Goal: Register for event/course

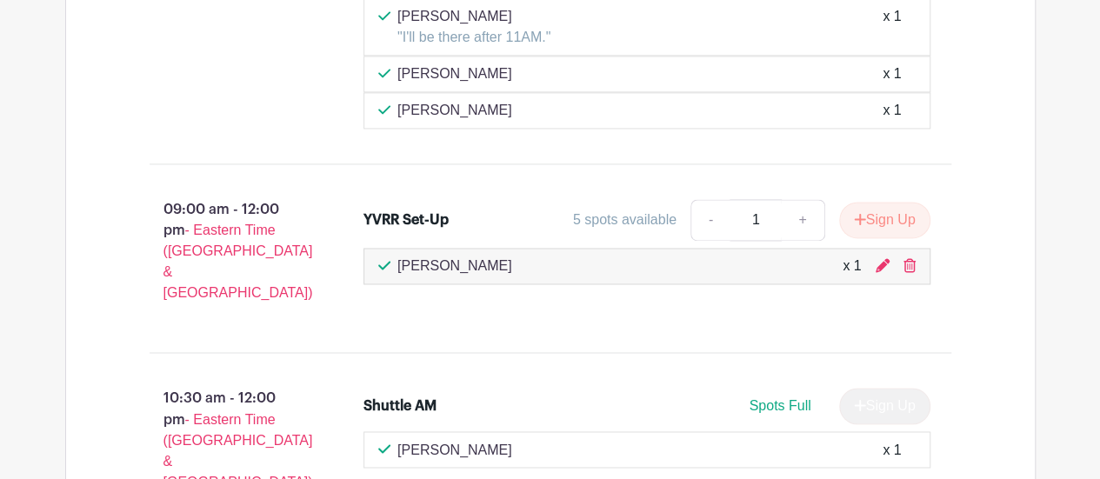
scroll to position [1312, 0]
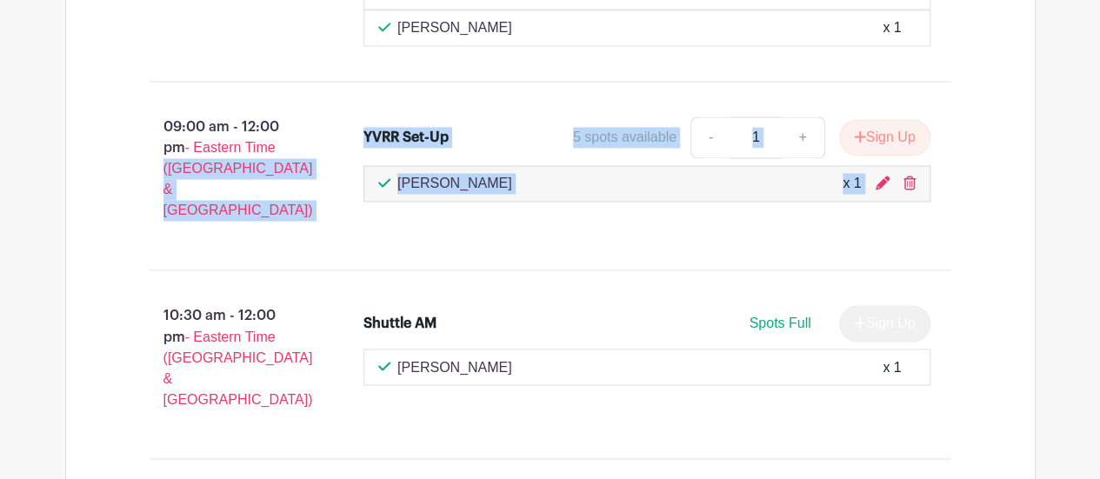
drag, startPoint x: 126, startPoint y: 197, endPoint x: 892, endPoint y: 244, distance: 767.7
click at [845, 237] on div "09:00 am - 12:00 pm - Eastern Time (US & Canada) YVRR Set-Up 5 spots available …" at bounding box center [550, 176] width 885 height 160
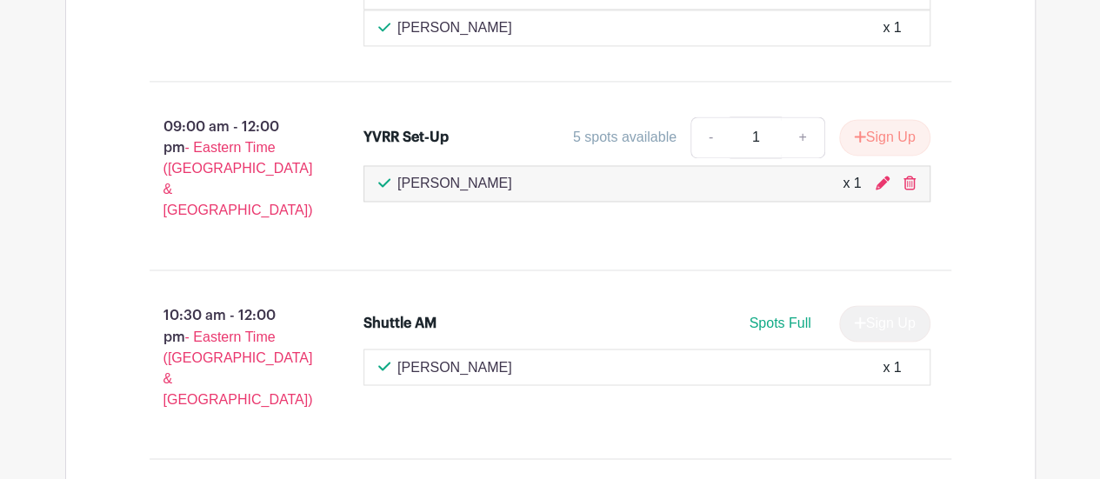
drag, startPoint x: 113, startPoint y: 110, endPoint x: 297, endPoint y: 144, distance: 187.6
click at [298, 182] on p "09:00 am - 12:00 pm - Eastern Time (US & Canada)" at bounding box center [229, 169] width 215 height 118
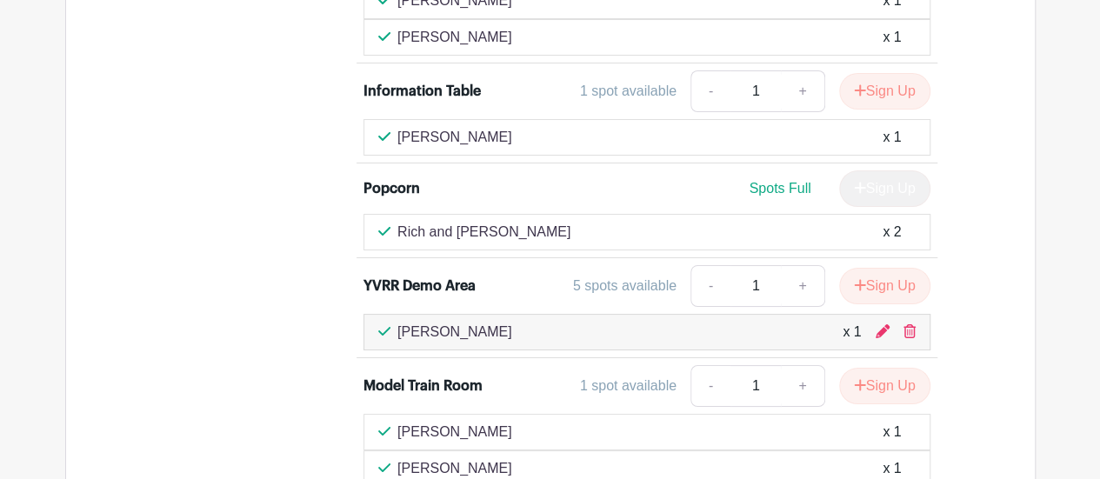
scroll to position [3226, 0]
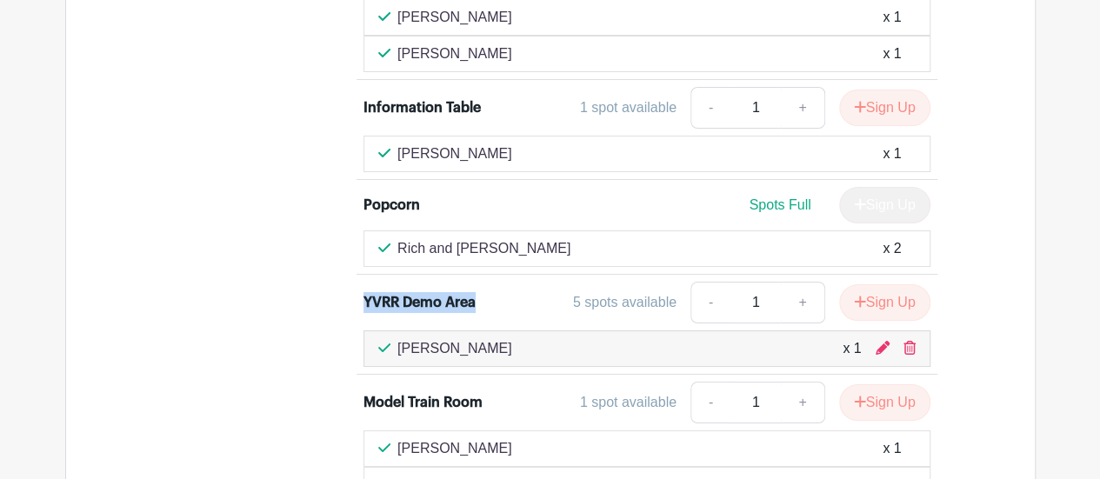
drag, startPoint x: 356, startPoint y: 204, endPoint x: 504, endPoint y: 256, distance: 157.6
click at [481, 207] on div "Mountain Wagon Loader 2 spots available - 1 + Sign Up Dan Woland x 1 Model T Lo…" at bounding box center [658, 132] width 644 height 884
click at [554, 282] on div "5 spots available - 1 + Sign Up" at bounding box center [717, 303] width 425 height 42
drag, startPoint x: 564, startPoint y: 197, endPoint x: 671, endPoint y: 199, distance: 107.9
click at [671, 282] on div "5 spots available - 1 + Sign Up" at bounding box center [717, 303] width 425 height 42
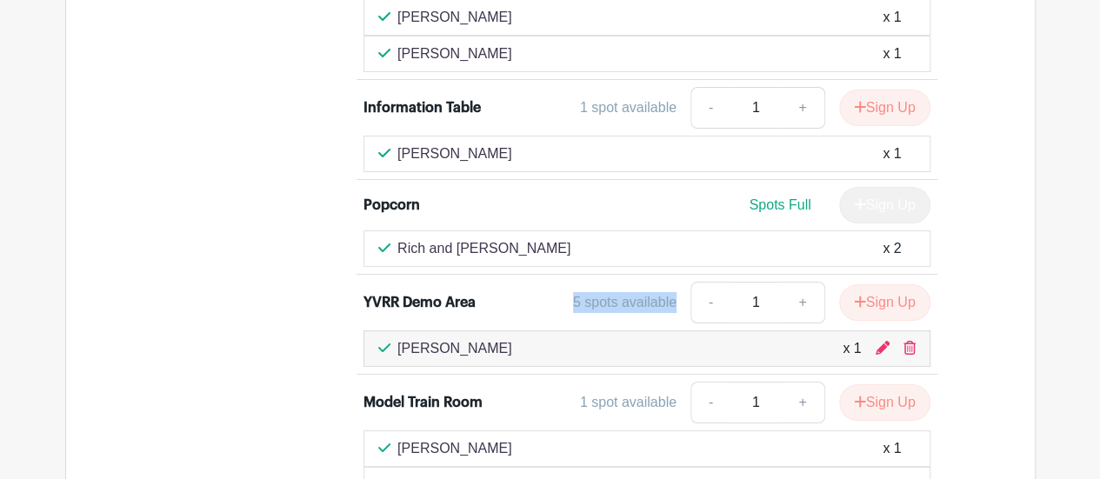
click at [523, 282] on div "5 spots available - 1 + Sign Up" at bounding box center [717, 303] width 425 height 42
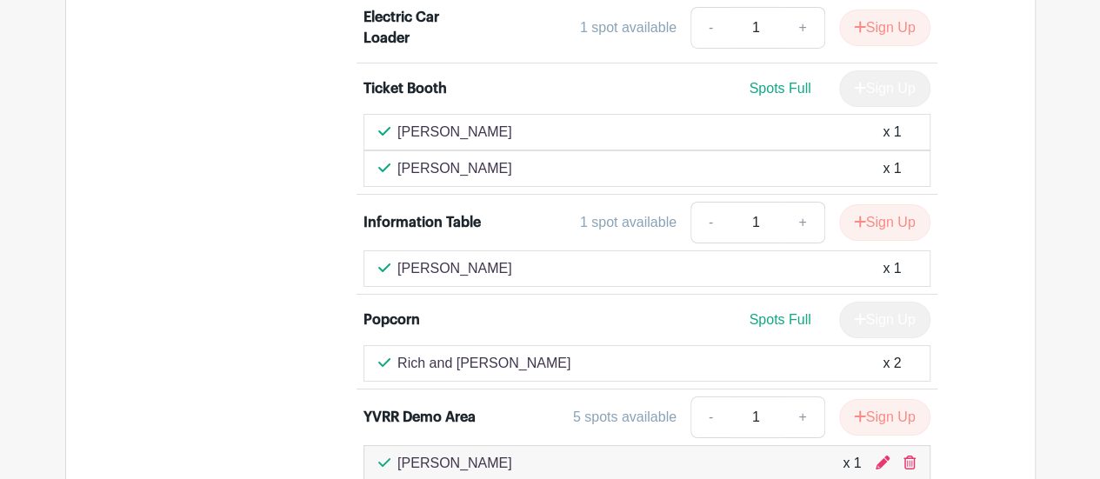
scroll to position [3139, 0]
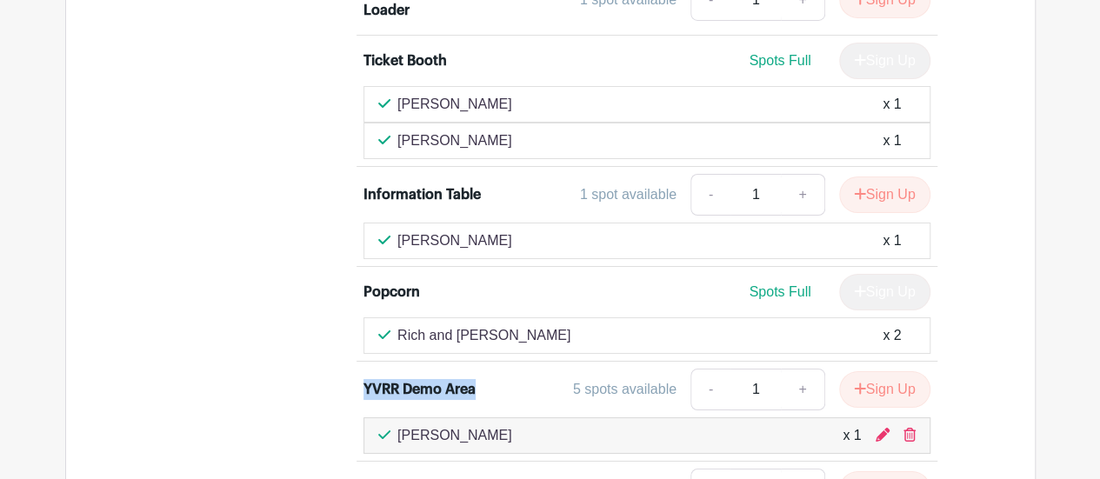
drag, startPoint x: 364, startPoint y: 281, endPoint x: 492, endPoint y: 283, distance: 127.9
click at [492, 379] on div "YVRR Demo Area" at bounding box center [435, 389] width 142 height 21
drag, startPoint x: 497, startPoint y: 85, endPoint x: 510, endPoint y: 85, distance: 12.2
click at [510, 174] on div "Information Table 1 spot available - 1 + Sign Up" at bounding box center [647, 198] width 567 height 49
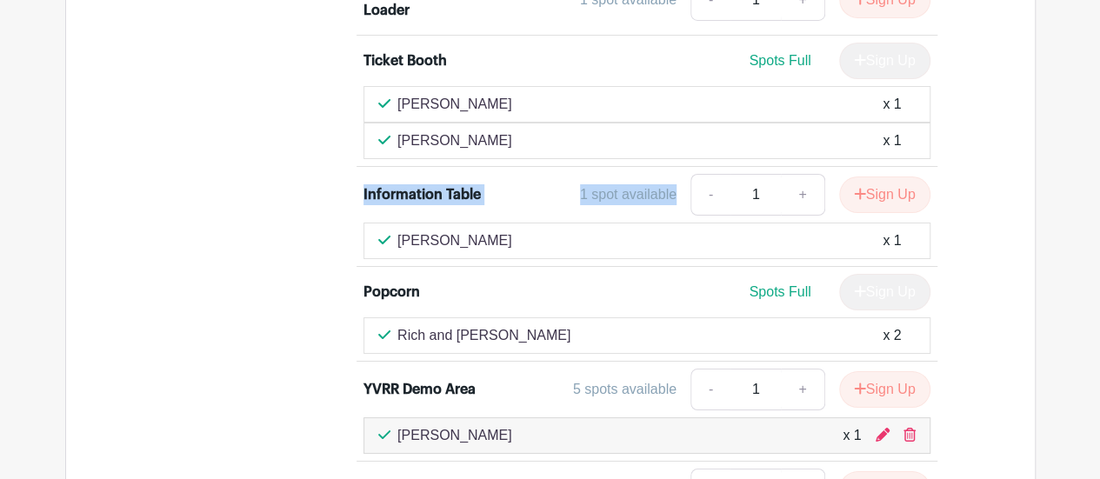
drag, startPoint x: 671, startPoint y: 93, endPoint x: 351, endPoint y: 90, distance: 320.1
click at [351, 90] on div "Mountain Wagon Loader 2 spots available - 1 + Sign Up Dan Woland x 1 Model T Lo…" at bounding box center [658, 219] width 644 height 884
click at [507, 174] on div "1 spot available - 1 + Sign Up" at bounding box center [717, 195] width 425 height 42
drag, startPoint x: 486, startPoint y: 92, endPoint x: 360, endPoint y: 95, distance: 126.1
click at [360, 167] on li "Information Table 1 spot available - 1 + Sign Up Jerry Novak x 1" at bounding box center [647, 217] width 581 height 100
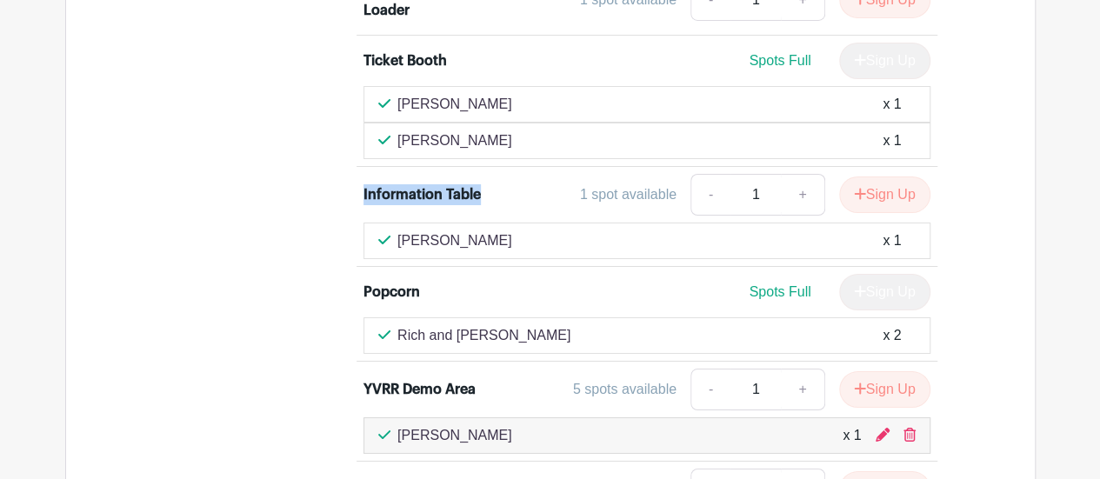
click at [484, 184] on div "Information Table" at bounding box center [435, 194] width 142 height 21
drag, startPoint x: 447, startPoint y: 89, endPoint x: 364, endPoint y: 84, distance: 83.6
click at [364, 184] on div "Information Table" at bounding box center [435, 194] width 142 height 21
click at [484, 369] on div "YVRR Demo Area 5 spots available - 1 + Sign Up" at bounding box center [647, 393] width 567 height 49
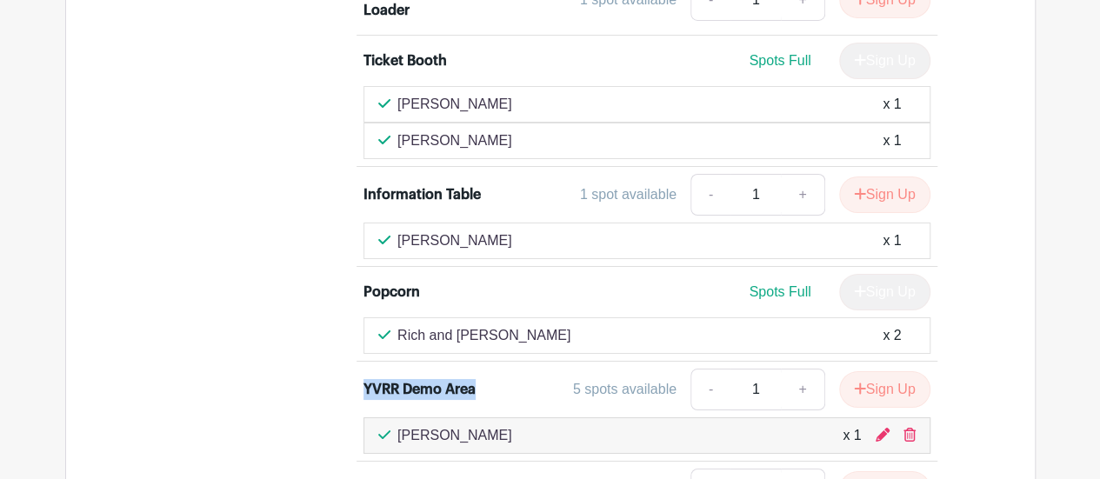
drag, startPoint x: 487, startPoint y: 281, endPoint x: 358, endPoint y: 280, distance: 128.7
click at [358, 362] on li "YVRR Demo Area 5 spots available - 1 + Sign Up Mike Gates x 1" at bounding box center [647, 412] width 581 height 100
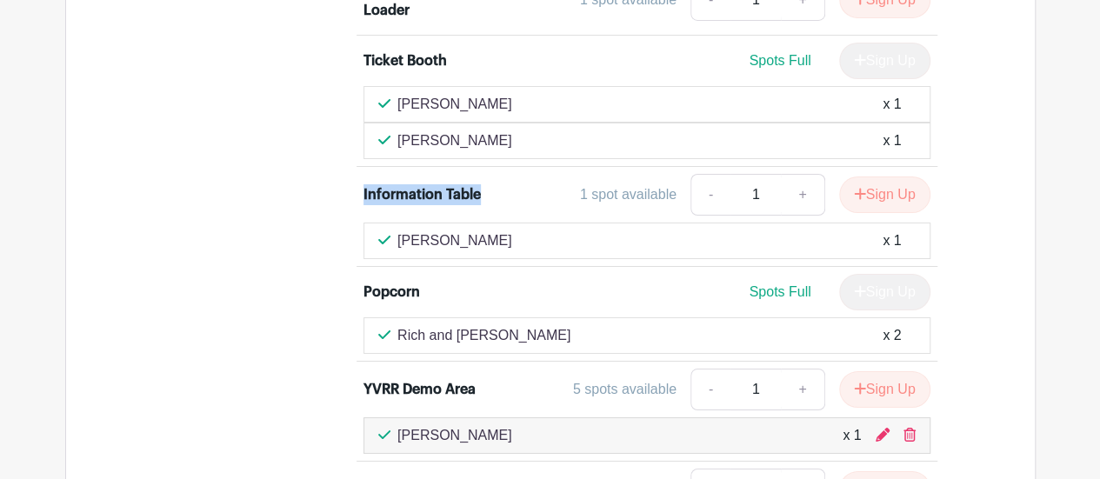
drag, startPoint x: 452, startPoint y: 100, endPoint x: 359, endPoint y: 91, distance: 93.5
click at [359, 167] on li "Information Table 1 spot available - 1 + Sign Up Jerry Novak x 1" at bounding box center [647, 217] width 581 height 100
click at [506, 369] on div "5 spots available - 1 + Sign Up" at bounding box center [717, 390] width 425 height 42
drag, startPoint x: 535, startPoint y: 287, endPoint x: 551, endPoint y: 287, distance: 16.5
click at [551, 369] on div "5 spots available - 1 + Sign Up" at bounding box center [717, 390] width 425 height 42
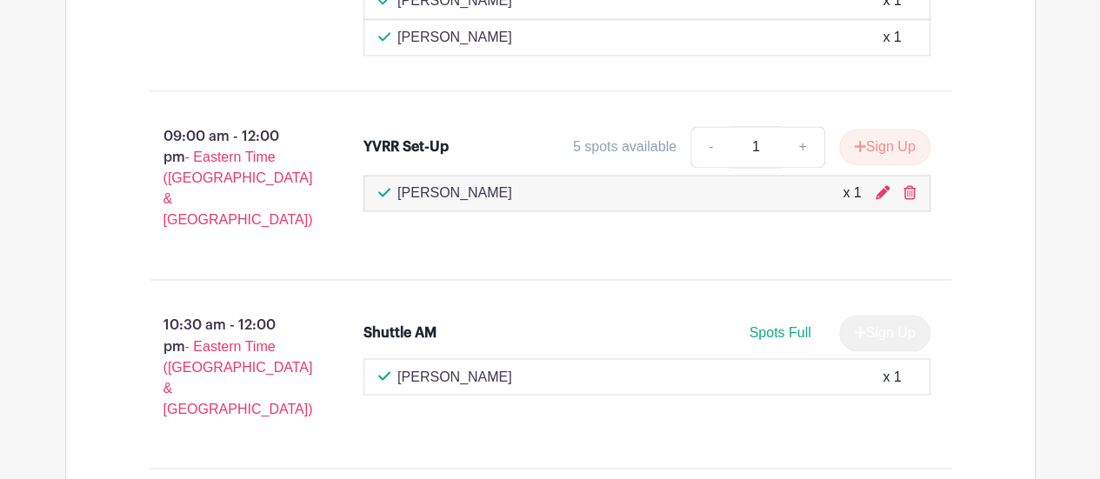
scroll to position [878, 0]
